Goal: Information Seeking & Learning: Learn about a topic

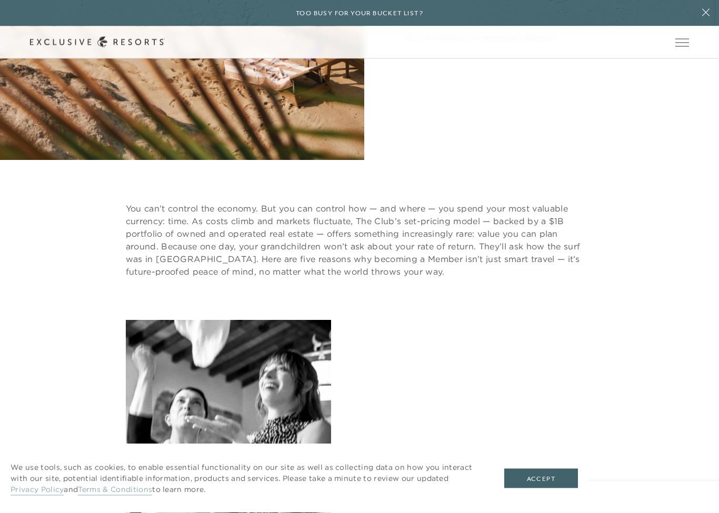
scroll to position [316, 0]
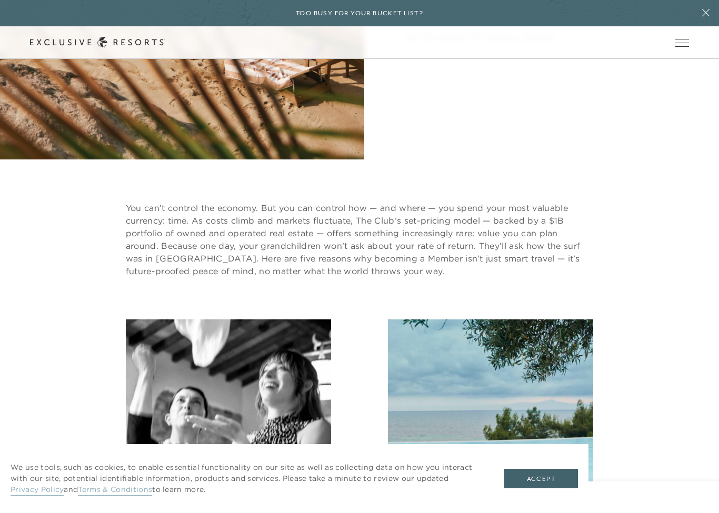
click at [545, 482] on button "Accept" at bounding box center [541, 479] width 74 height 20
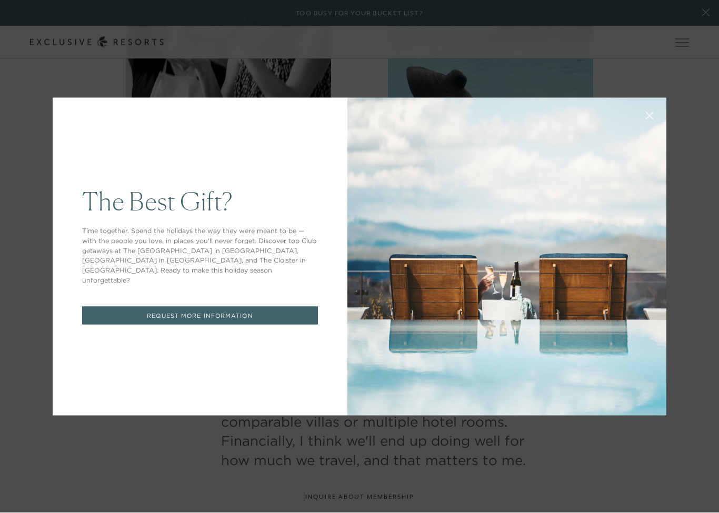
scroll to position [712, 0]
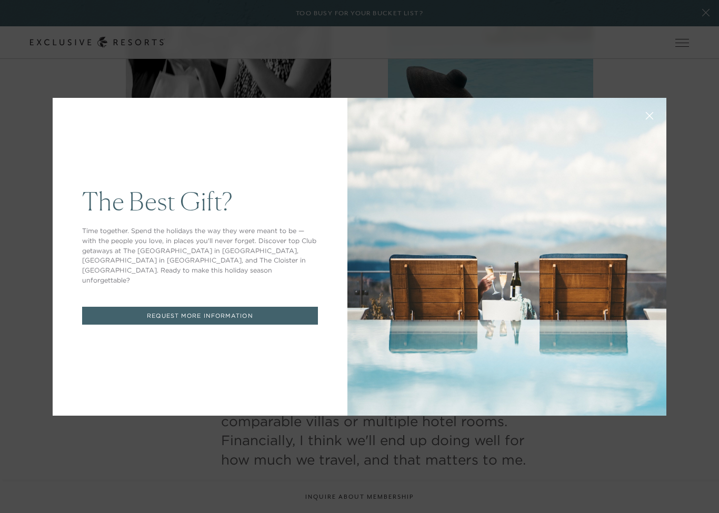
click at [129, 455] on div "The Best Gift? Time together. Spend the holidays the way they were meant to be …" at bounding box center [359, 256] width 719 height 513
click at [646, 119] on icon at bounding box center [650, 116] width 8 height 8
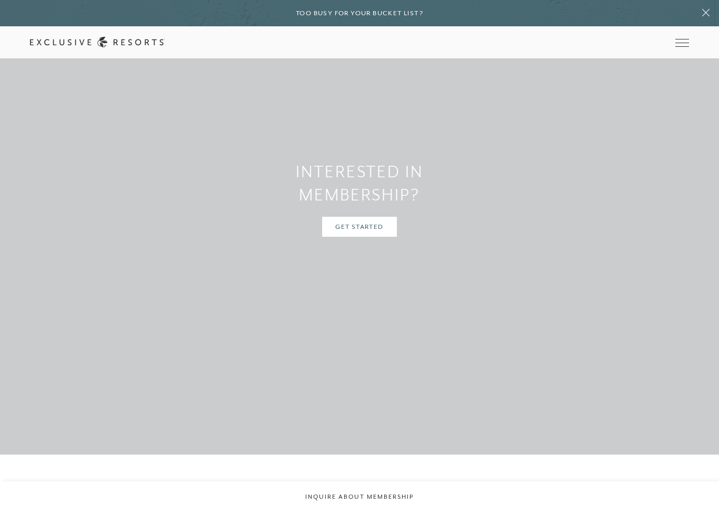
scroll to position [3472, 0]
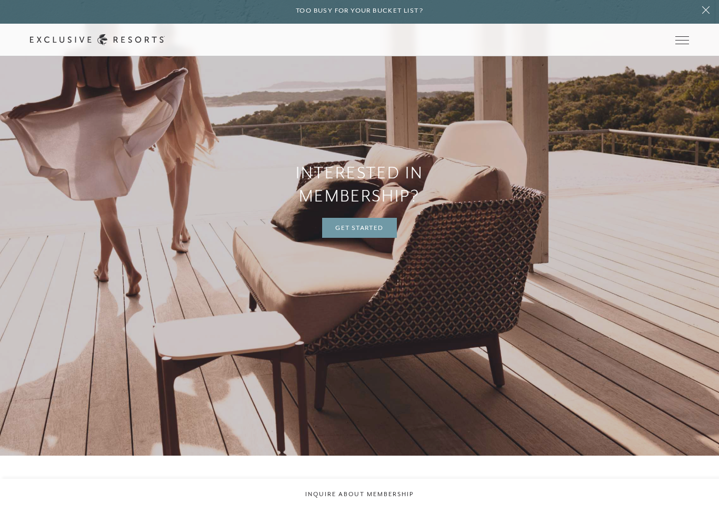
click at [367, 240] on link "Get Started" at bounding box center [359, 230] width 74 height 20
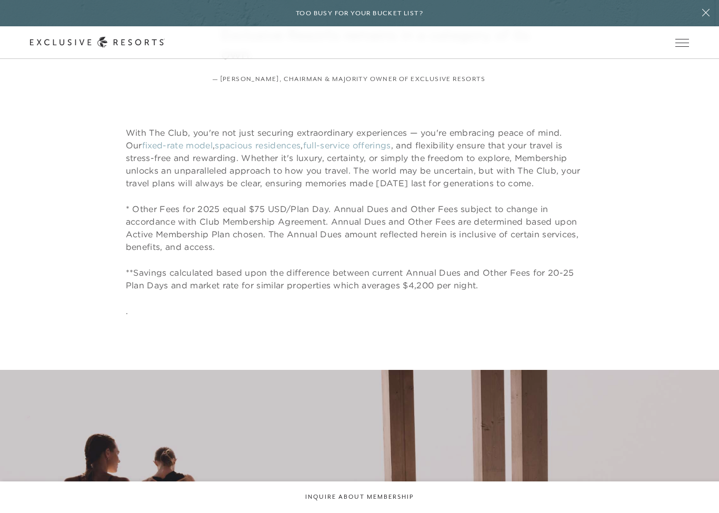
scroll to position [3047, 0]
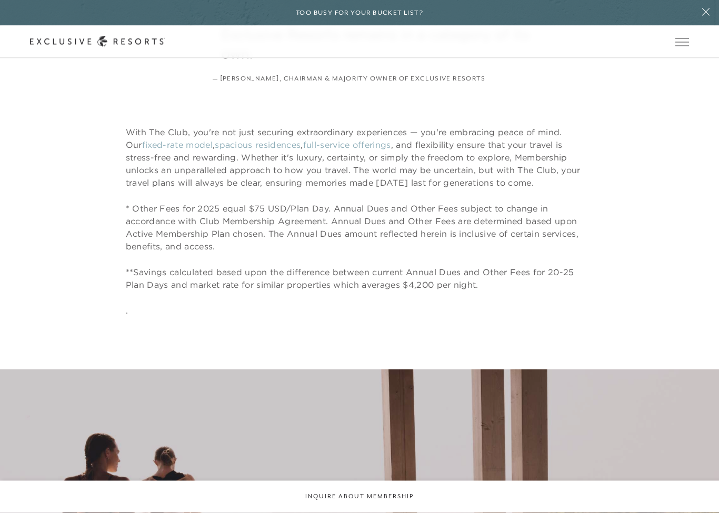
click at [685, 41] on span "Open navigation" at bounding box center [682, 42] width 14 height 7
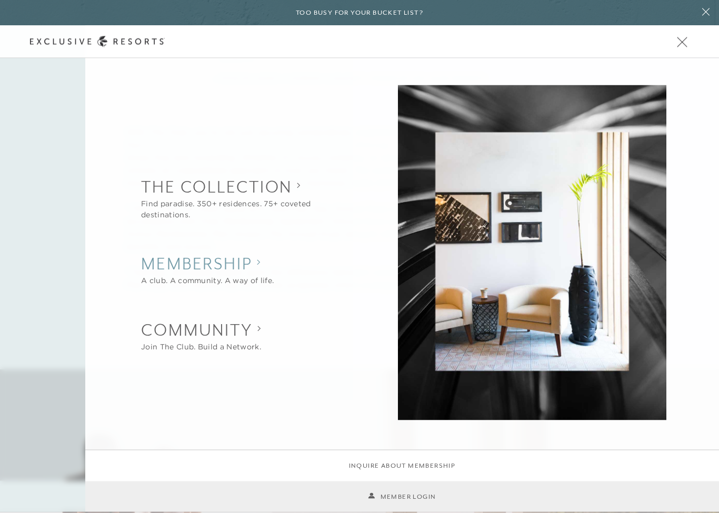
click at [238, 266] on h2 "Membership" at bounding box center [207, 264] width 133 height 23
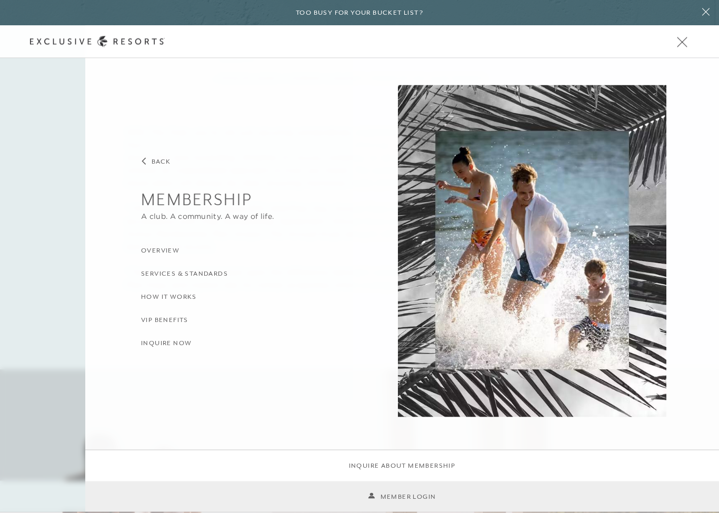
click at [177, 297] on h3 "How it Works" at bounding box center [169, 298] width 56 height 10
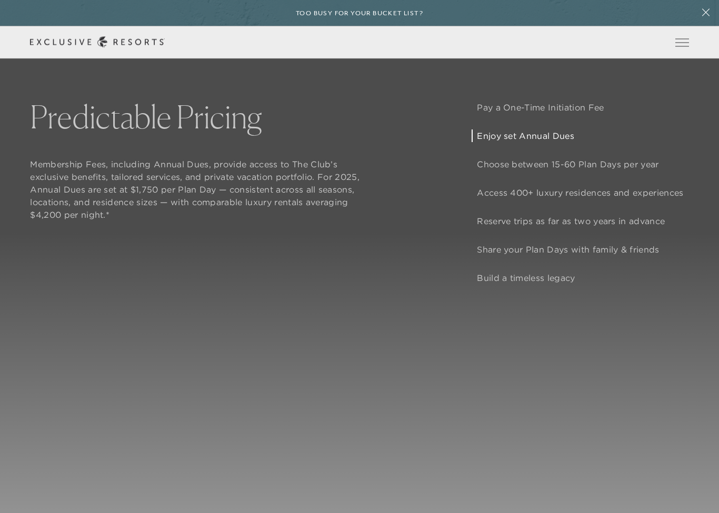
scroll to position [954, 0]
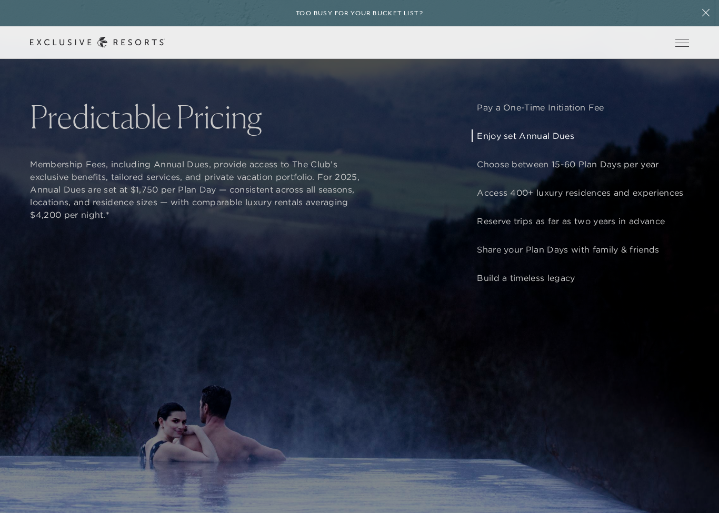
click at [544, 142] on p "Enjoy set Annual Dues" at bounding box center [580, 135] width 206 height 13
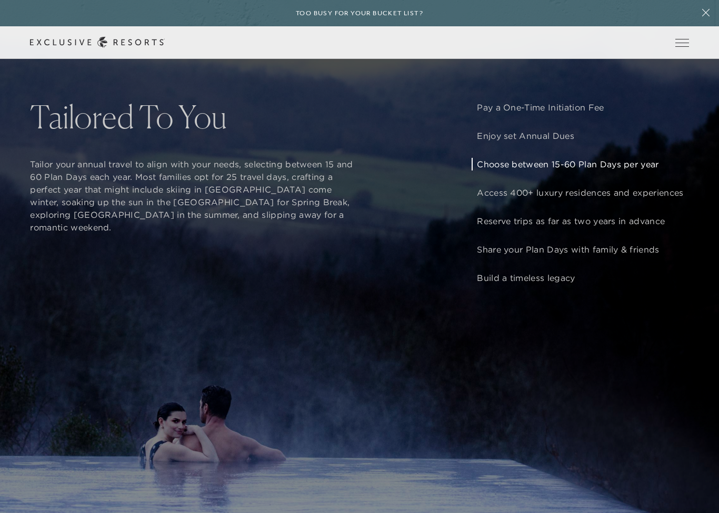
click at [625, 170] on p "Choose between 15-60 Plan Days per year" at bounding box center [580, 164] width 206 height 13
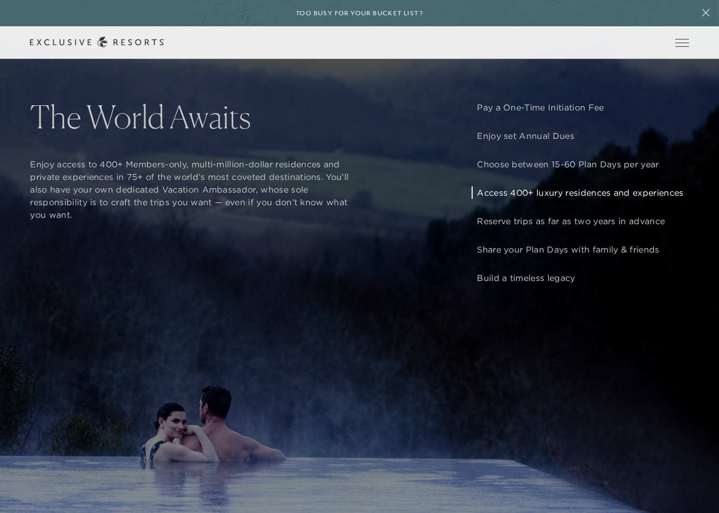
click at [609, 199] on p "Access 400+ luxury residences and experiences" at bounding box center [580, 192] width 206 height 13
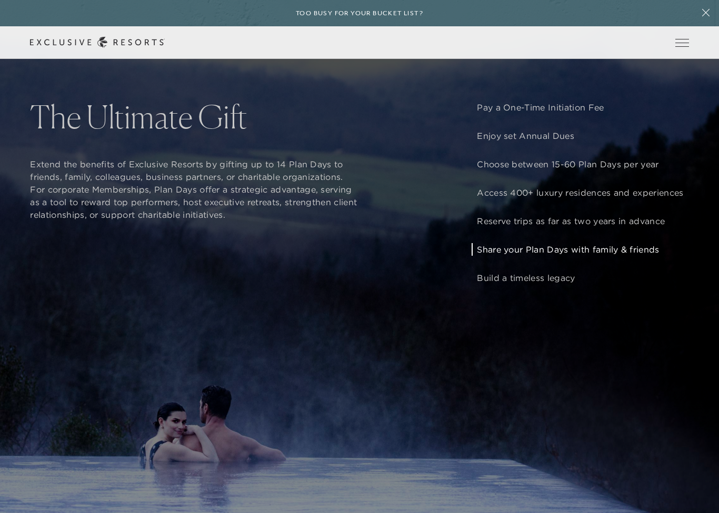
click at [627, 256] on p "Share your Plan Days with family & friends" at bounding box center [580, 249] width 206 height 13
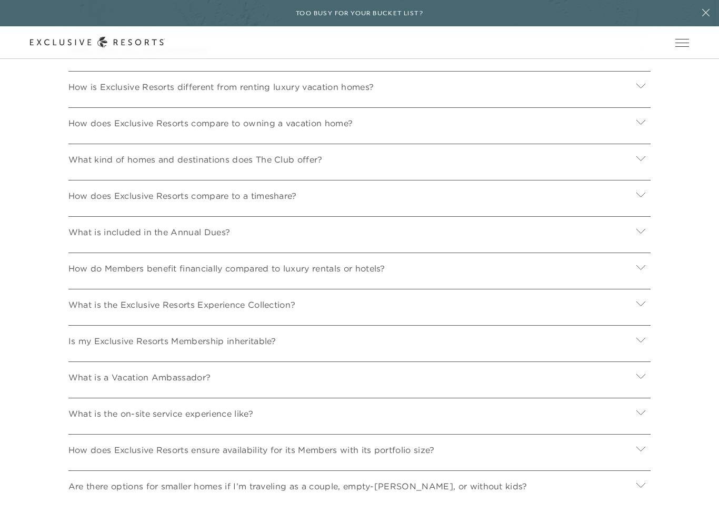
scroll to position [4108, 0]
click at [645, 55] on icon at bounding box center [641, 50] width 10 height 10
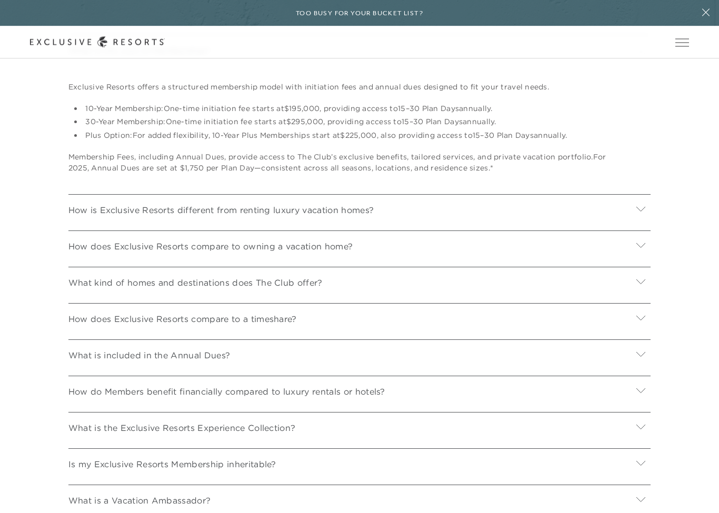
scroll to position [4109, 0]
